Goal: Find specific page/section: Find specific page/section

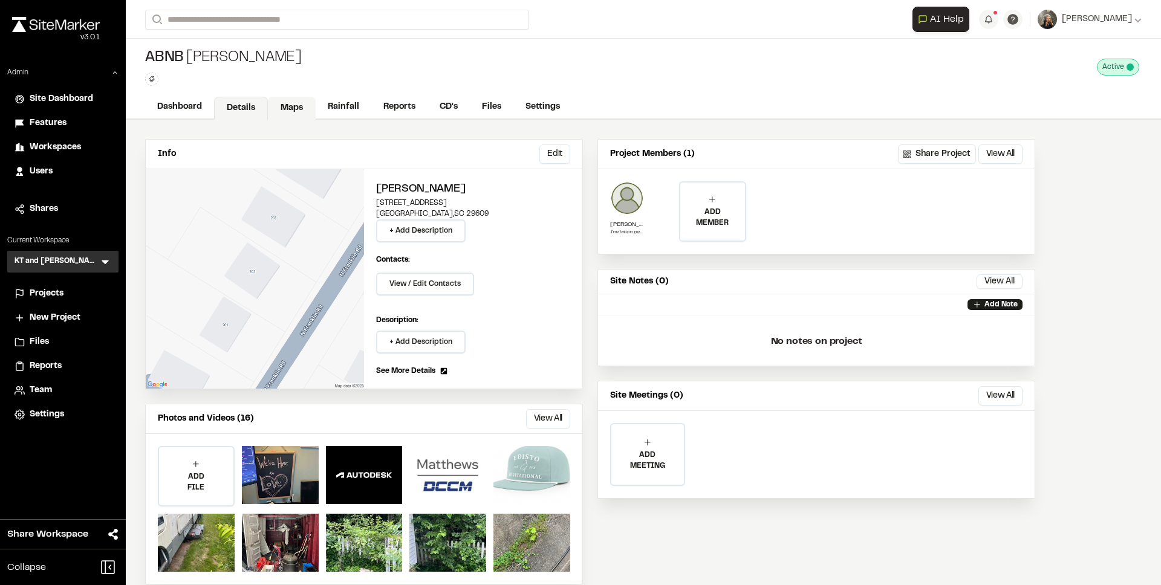
click at [284, 104] on link "Maps" at bounding box center [292, 108] width 48 height 23
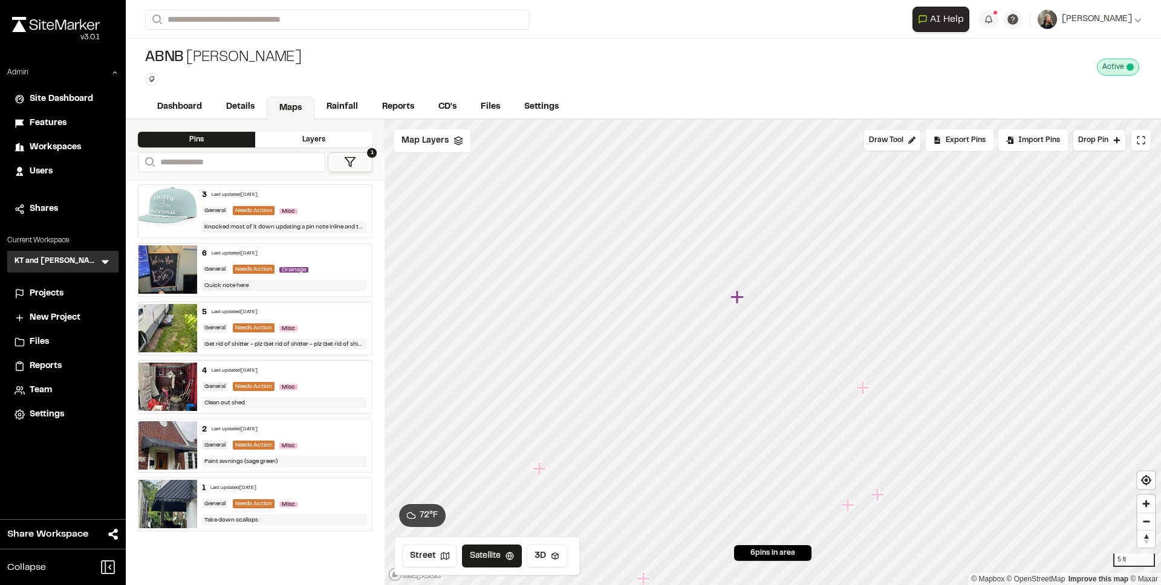
click at [738, 296] on icon "Map marker" at bounding box center [737, 296] width 13 height 13
click at [804, 409] on icon "Map marker" at bounding box center [804, 409] width 13 height 13
click at [605, 394] on icon "Map marker" at bounding box center [603, 393] width 13 height 13
click at [936, 371] on icon "Map marker" at bounding box center [931, 370] width 13 height 13
click at [780, 288] on icon "Map marker" at bounding box center [779, 290] width 13 height 13
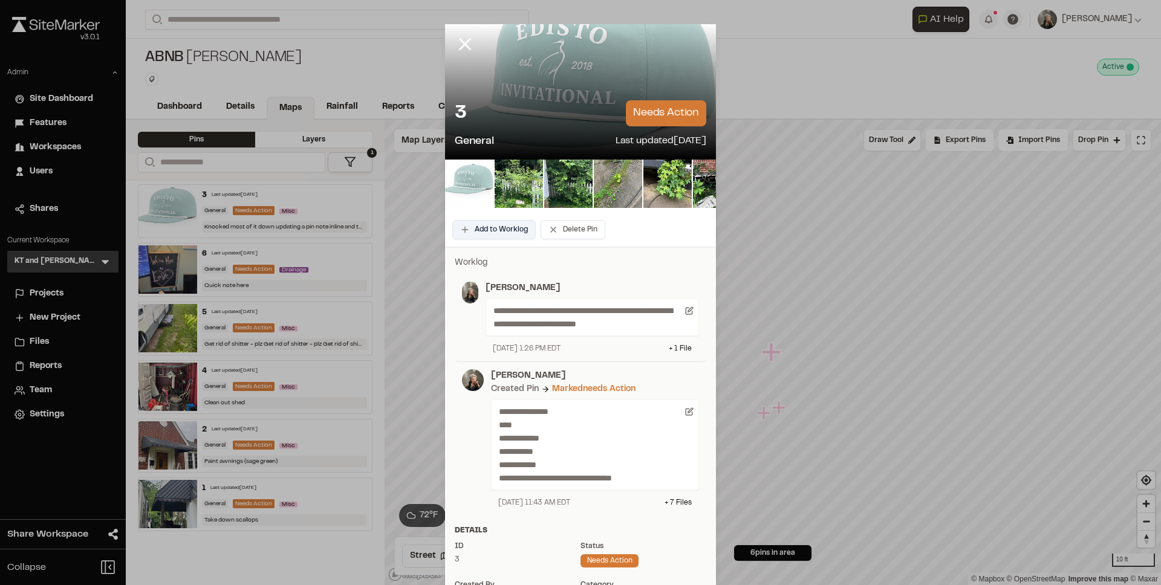
click at [492, 230] on button "Add to Worklog" at bounding box center [493, 229] width 83 height 19
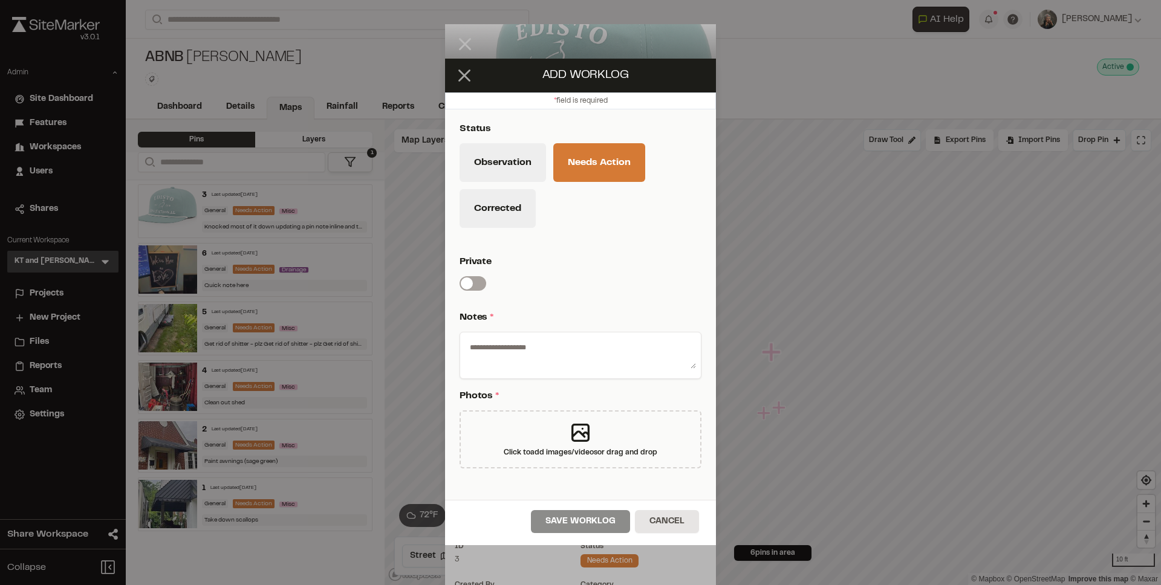
click at [462, 74] on line at bounding box center [465, 75] width 10 height 10
